Goal: Find specific page/section

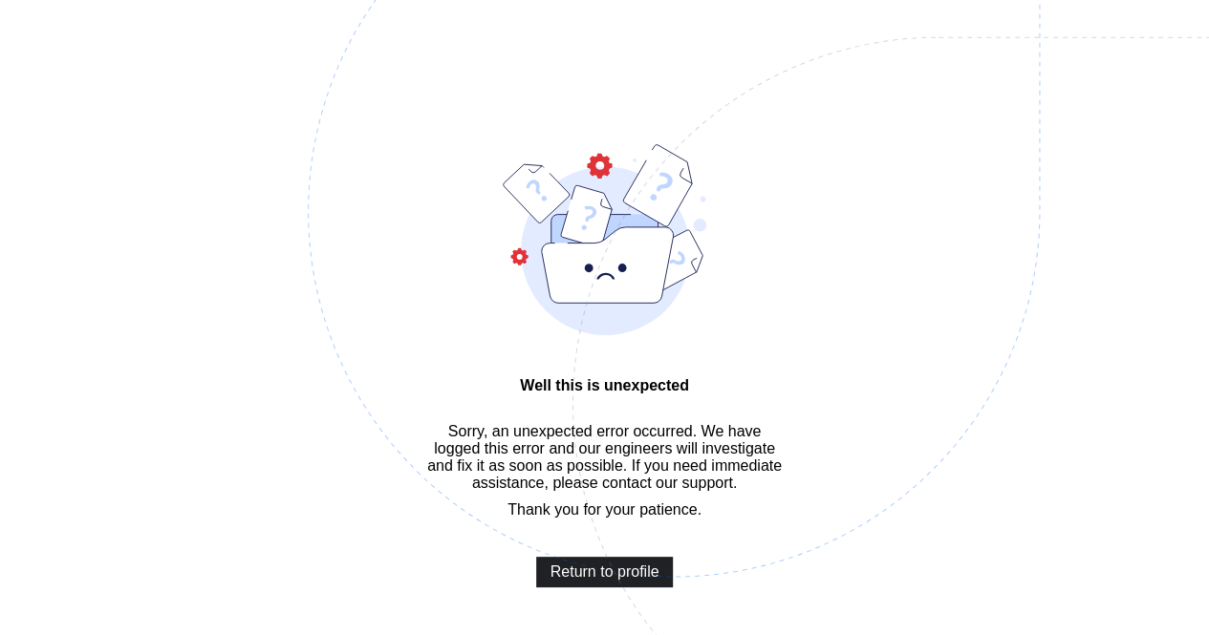
click at [607, 581] on span "Return to profile" at bounding box center [604, 572] width 109 height 17
